Goal: Task Accomplishment & Management: Manage account settings

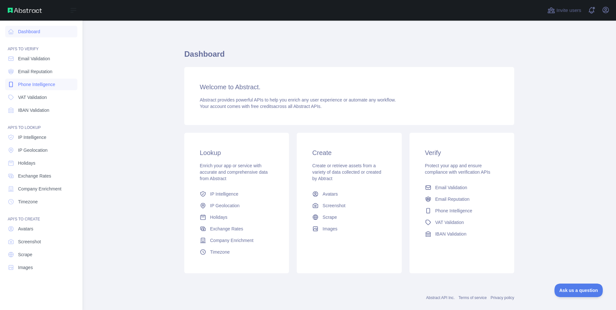
click at [43, 83] on span "Phone Intelligence" at bounding box center [36, 84] width 37 height 6
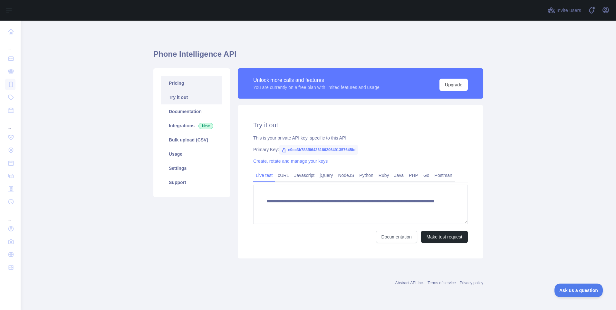
click at [188, 83] on link "Pricing" at bounding box center [191, 83] width 61 height 14
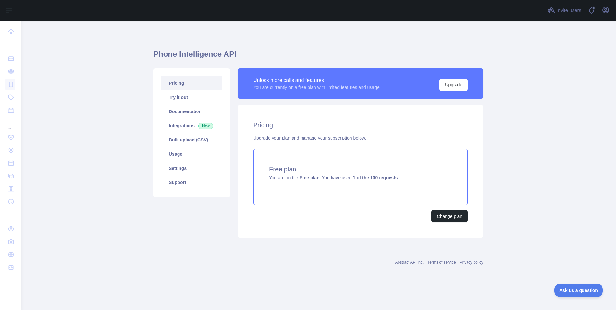
click at [306, 178] on strong "Free plan" at bounding box center [309, 177] width 20 height 5
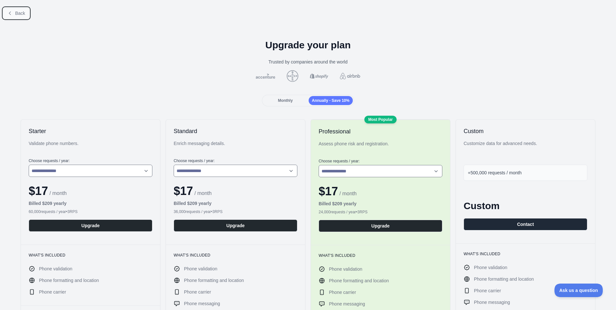
click at [14, 13] on button "Back" at bounding box center [16, 13] width 26 height 11
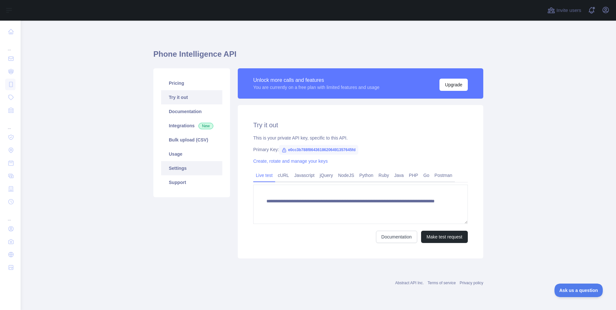
click at [182, 169] on link "Settings" at bounding box center [191, 168] width 61 height 14
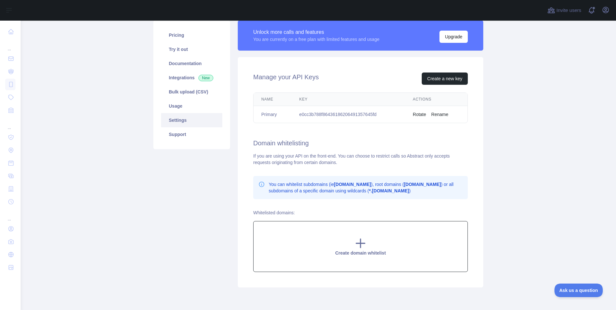
scroll to position [41, 0]
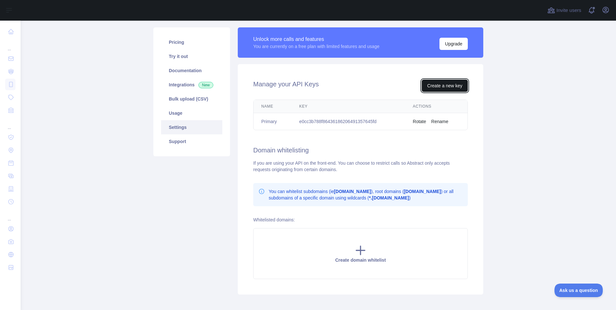
click at [452, 85] on button "Create a new key" at bounding box center [445, 86] width 46 height 12
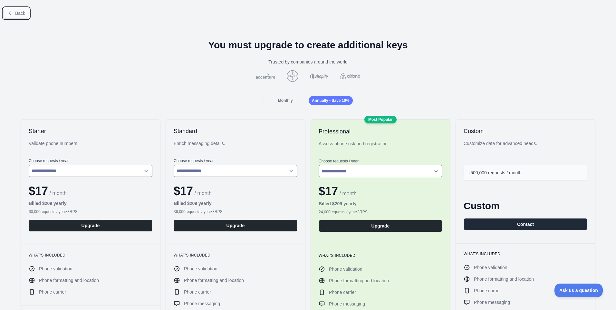
click at [16, 12] on span "Back" at bounding box center [20, 13] width 10 height 5
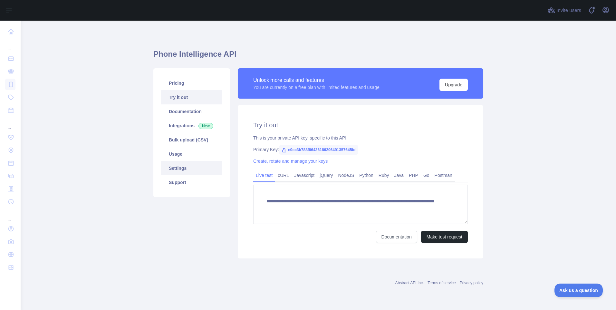
click at [181, 168] on link "Settings" at bounding box center [191, 168] width 61 height 14
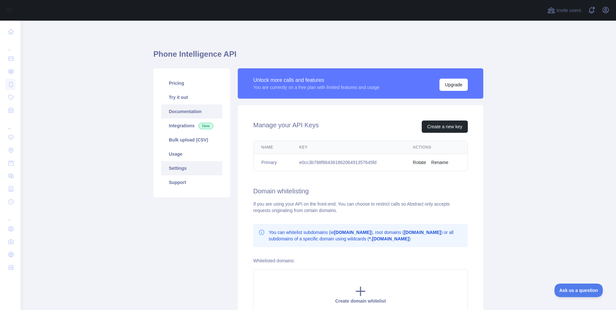
click at [186, 109] on link "Documentation" at bounding box center [191, 111] width 61 height 14
click at [189, 154] on link "Usage" at bounding box center [191, 154] width 61 height 14
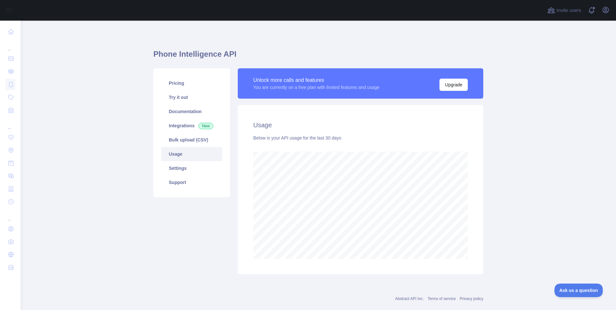
scroll to position [289, 591]
click at [194, 99] on link "Try it out" at bounding box center [191, 97] width 61 height 14
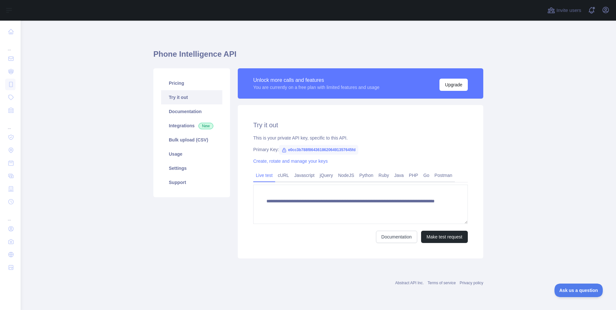
click at [346, 148] on span "e0cc3b788f86436186206491357645fd" at bounding box center [318, 150] width 79 height 10
copy span "e0cc3b788f86436186206491357645fd"
click at [192, 168] on link "Settings" at bounding box center [191, 168] width 61 height 14
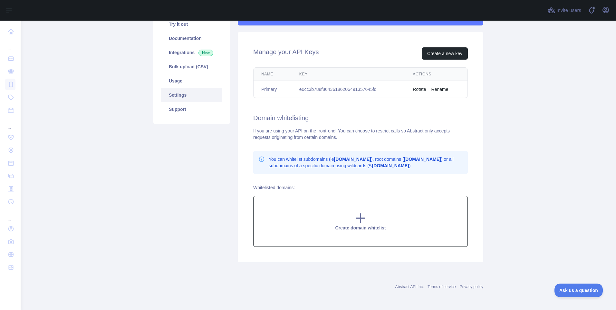
scroll to position [41, 0]
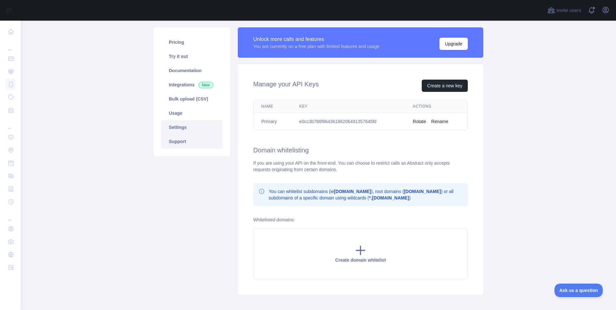
click at [188, 143] on link "Support" at bounding box center [191, 141] width 61 height 14
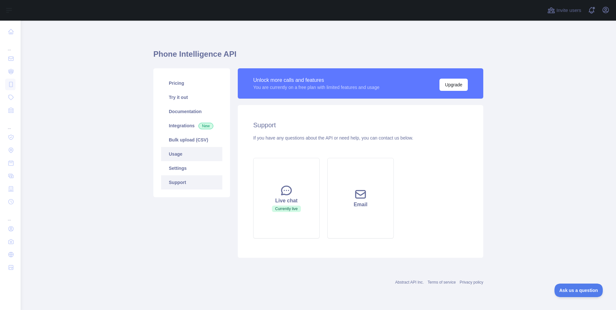
click at [198, 154] on link "Usage" at bounding box center [191, 154] width 61 height 14
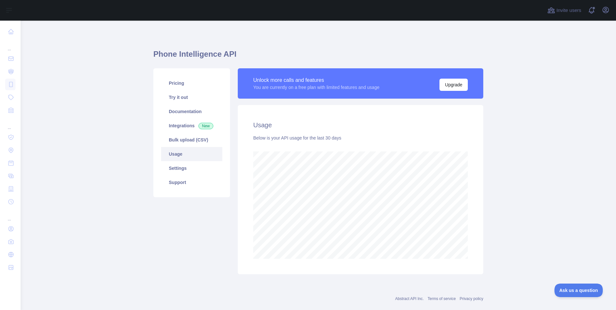
scroll to position [289, 591]
click at [195, 135] on link "Bulk upload (CSV)" at bounding box center [191, 140] width 61 height 14
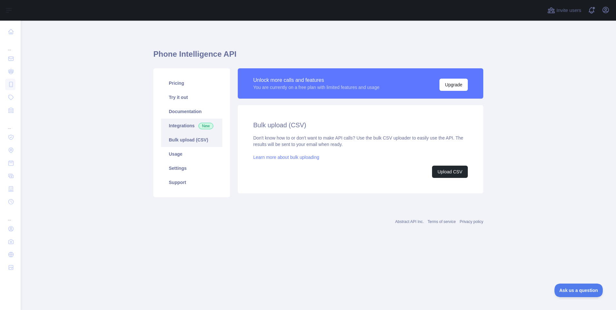
click at [186, 125] on link "Integrations New" at bounding box center [191, 126] width 61 height 14
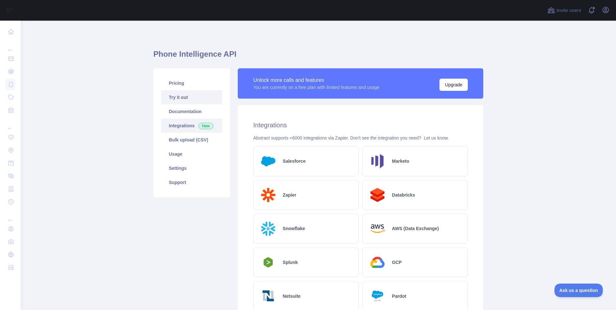
click at [189, 94] on link "Try it out" at bounding box center [191, 97] width 61 height 14
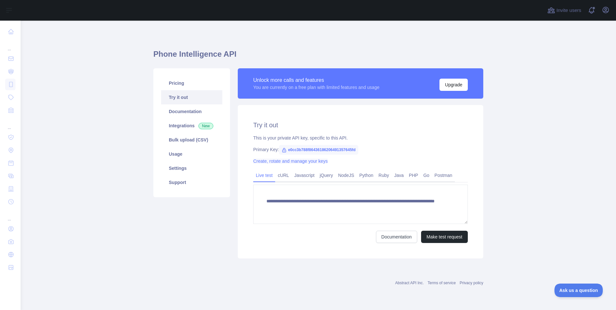
click at [308, 163] on link "Create, rotate and manage your keys" at bounding box center [290, 161] width 74 height 5
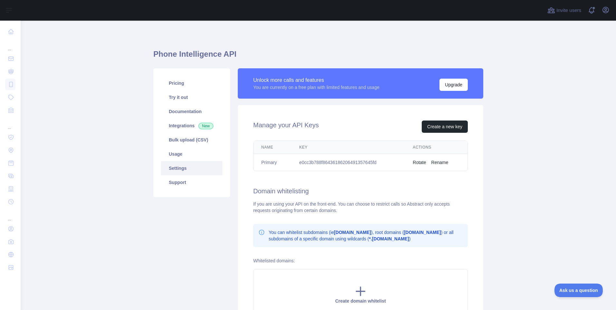
click at [365, 164] on td "e0cc3b788f86436186206491357645fd" at bounding box center [348, 162] width 113 height 17
copy td "e0cc3b788f86436186206491357645fd"
